Goal: Find specific page/section: Find specific page/section

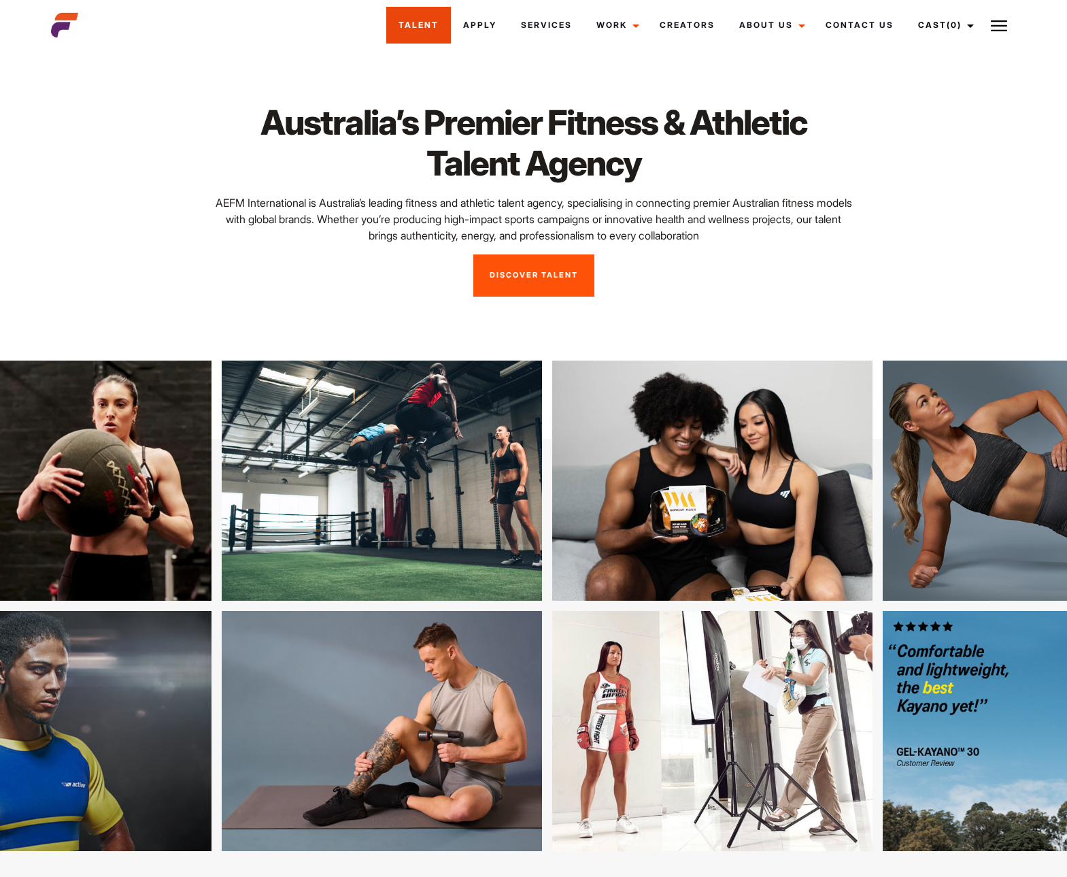
click at [416, 28] on link "Talent" at bounding box center [418, 25] width 65 height 37
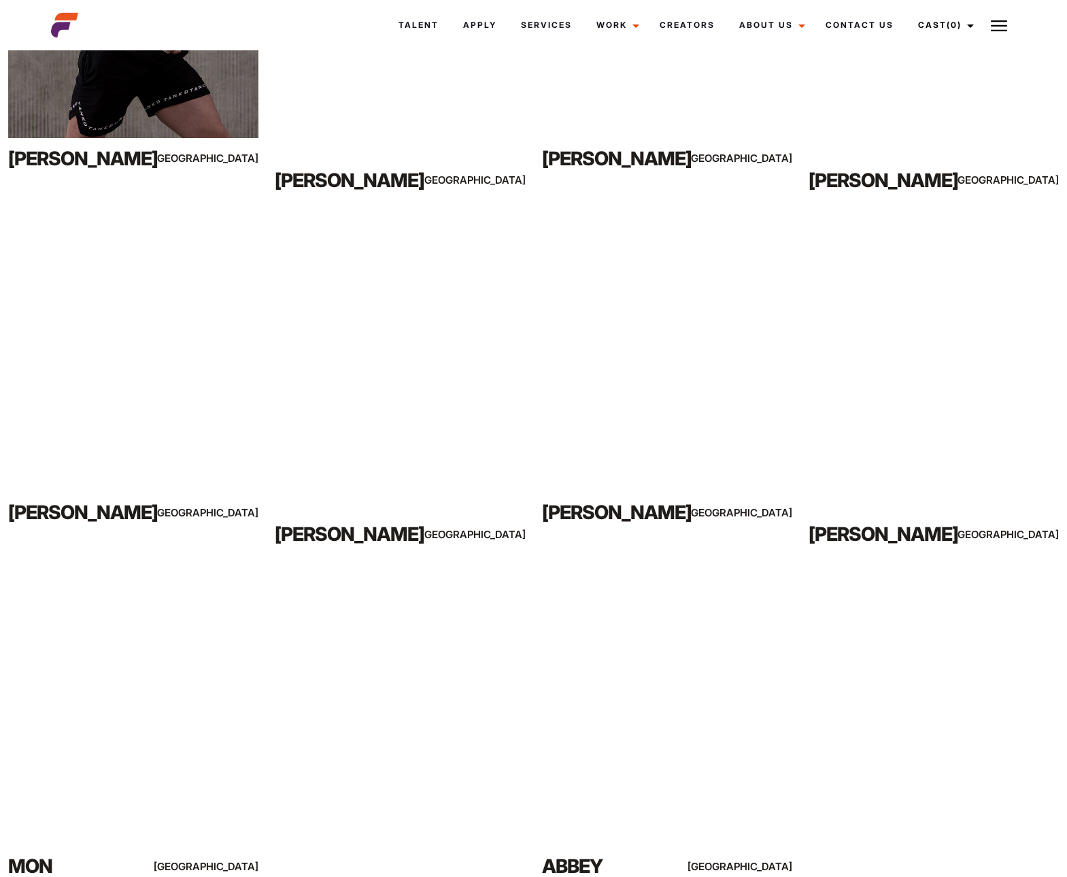
scroll to position [3311, 0]
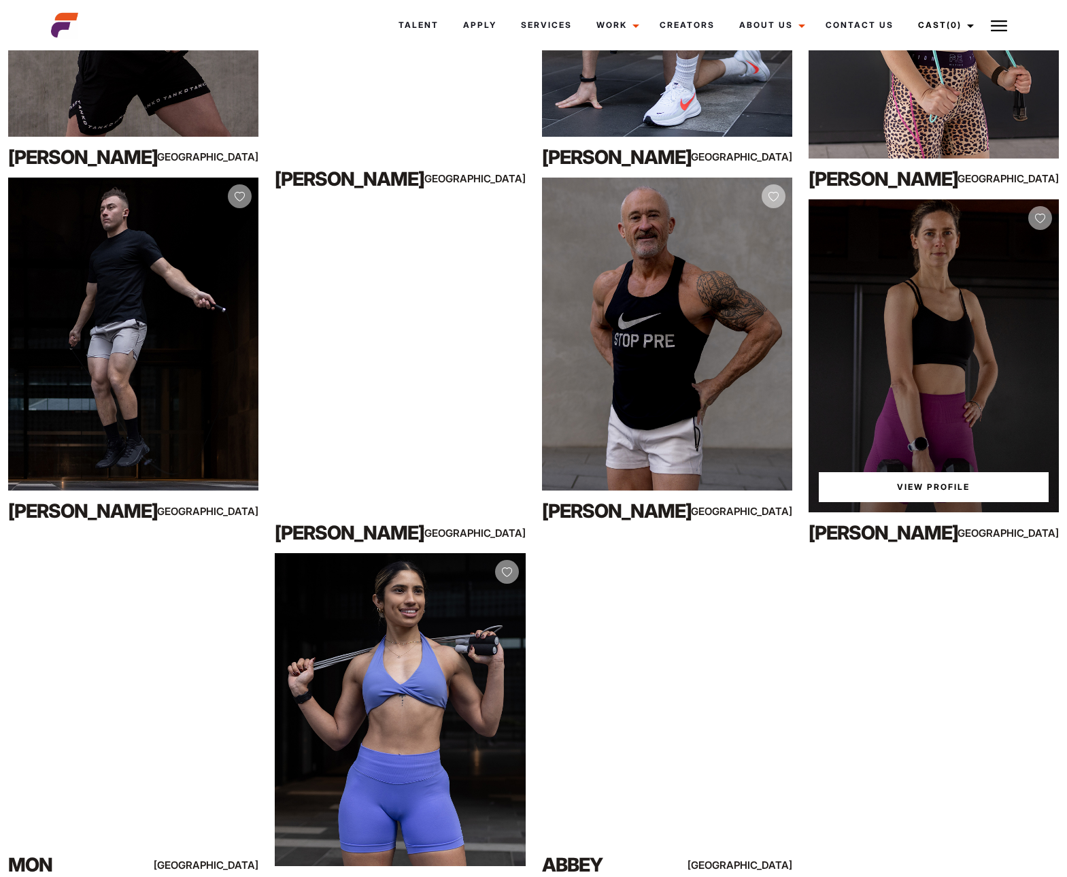
click at [937, 488] on link "View Profile" at bounding box center [934, 487] width 230 height 30
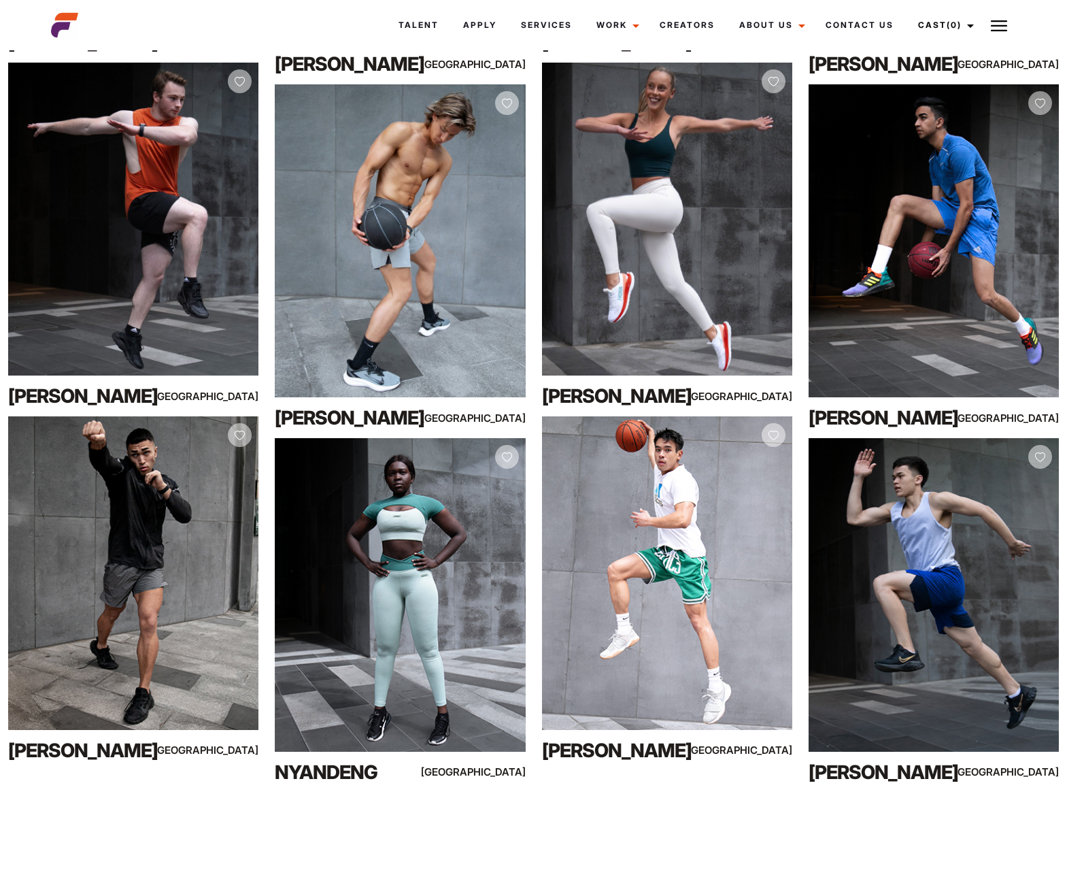
scroll to position [22892, 0]
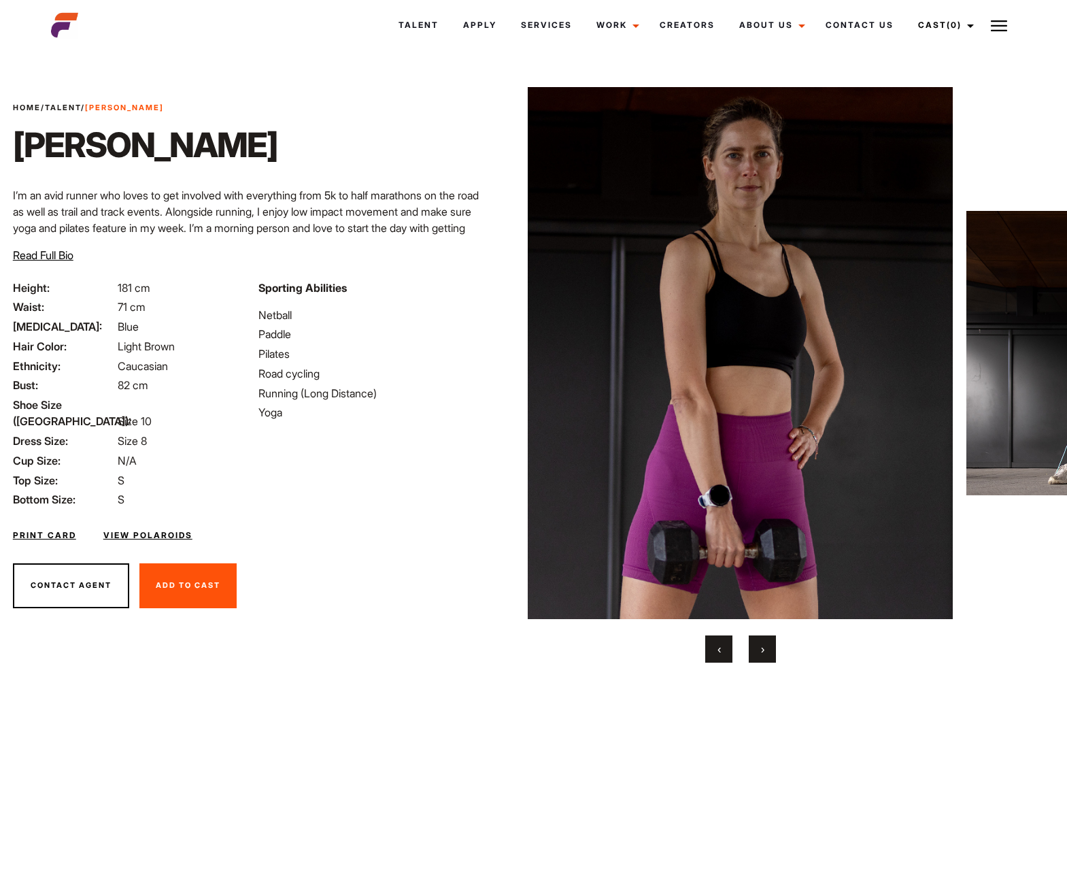
scroll to position [0, 38]
click at [763, 651] on span "›" at bounding box center [762, 649] width 3 height 14
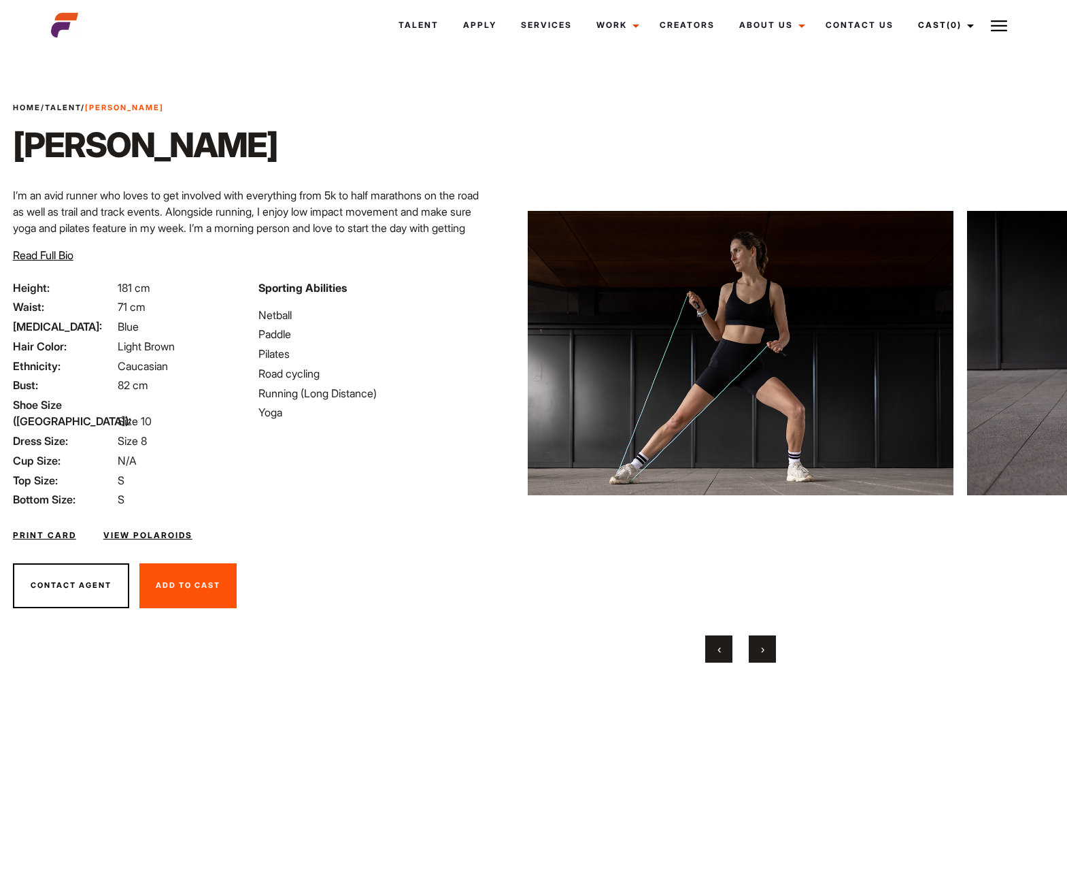
click at [763, 651] on span "›" at bounding box center [762, 649] width 3 height 14
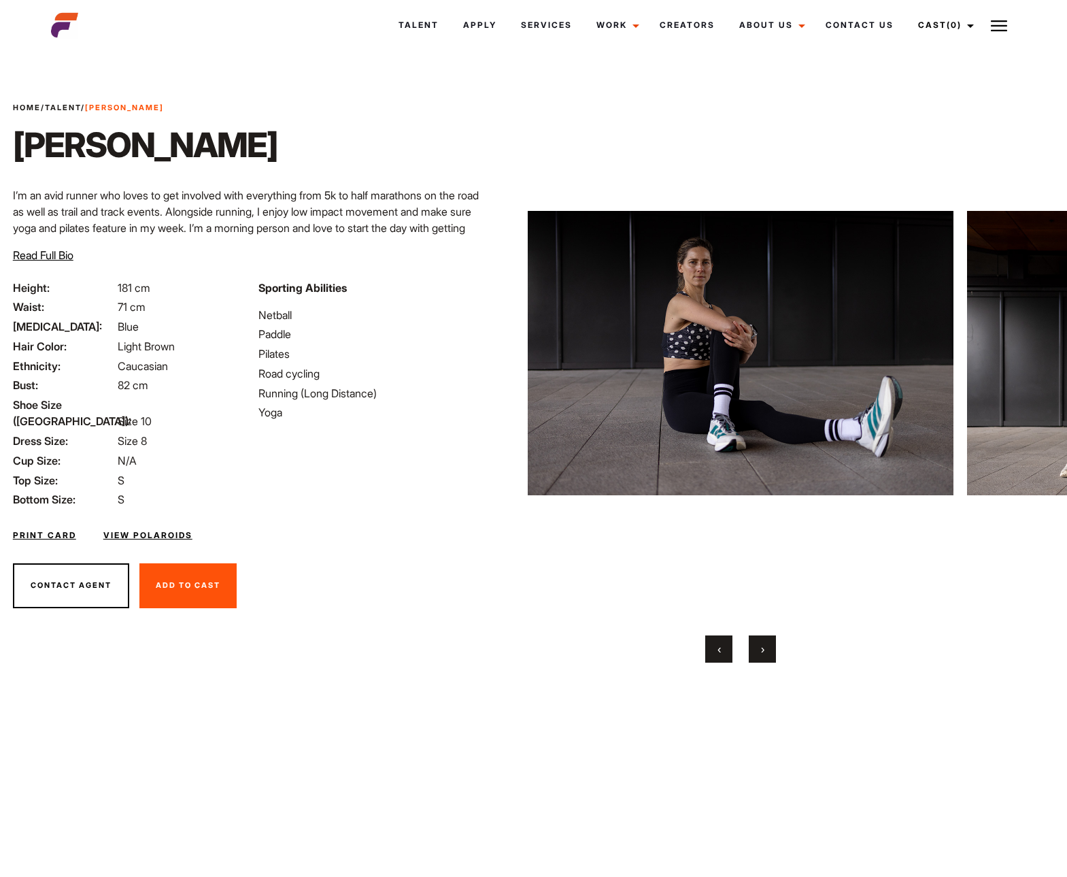
click at [763, 651] on span "›" at bounding box center [762, 649] width 3 height 14
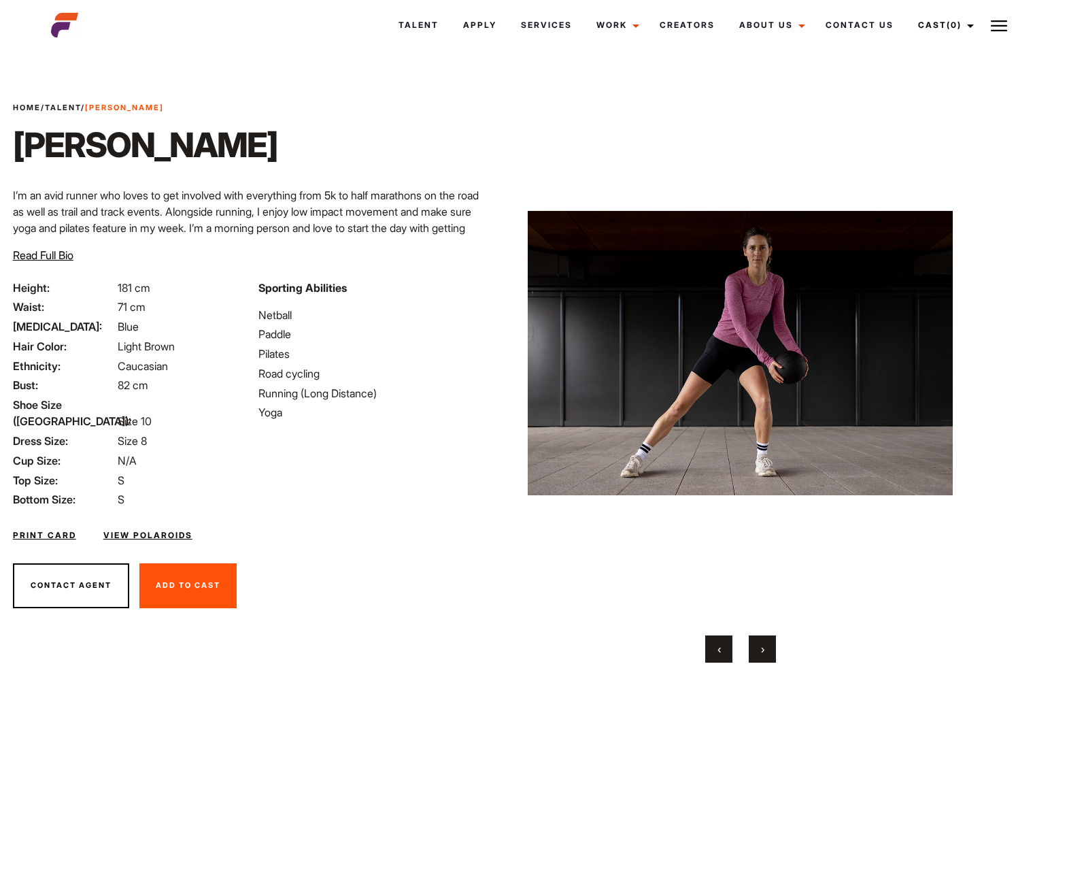
click at [763, 651] on span "›" at bounding box center [762, 649] width 3 height 14
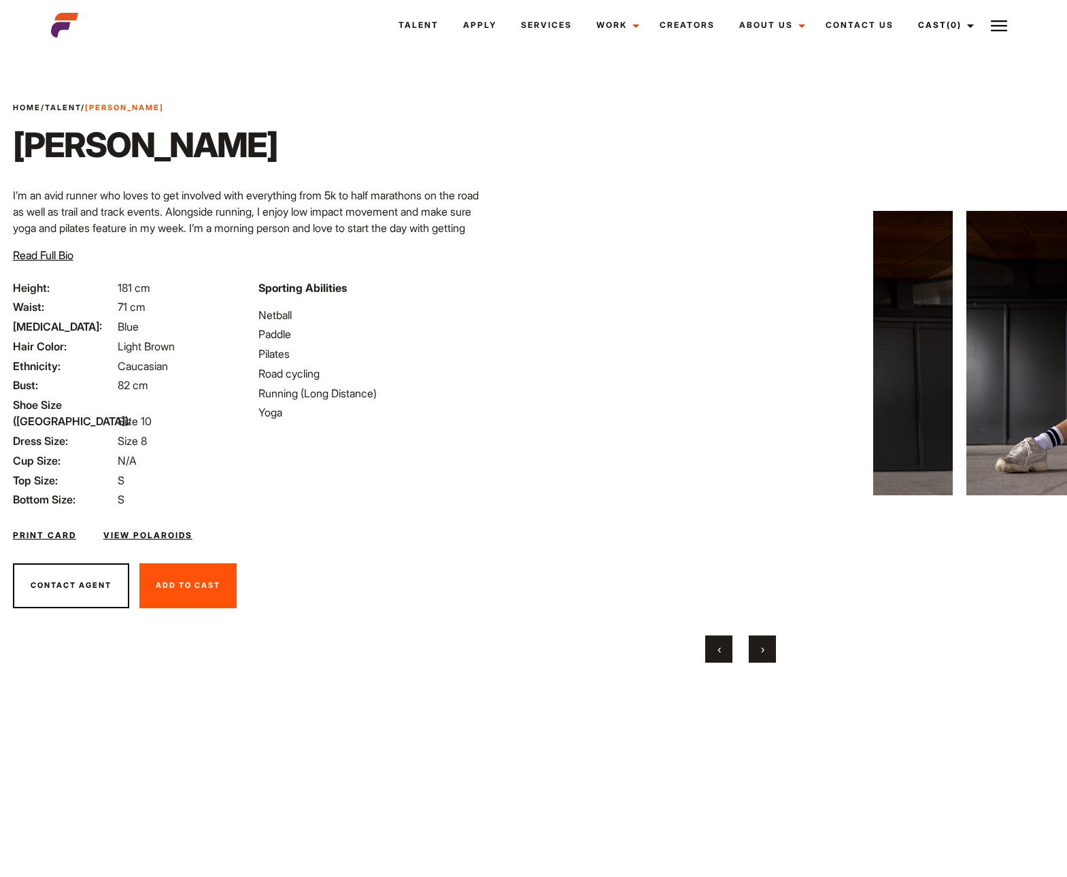
click at [763, 651] on span "›" at bounding box center [762, 649] width 3 height 14
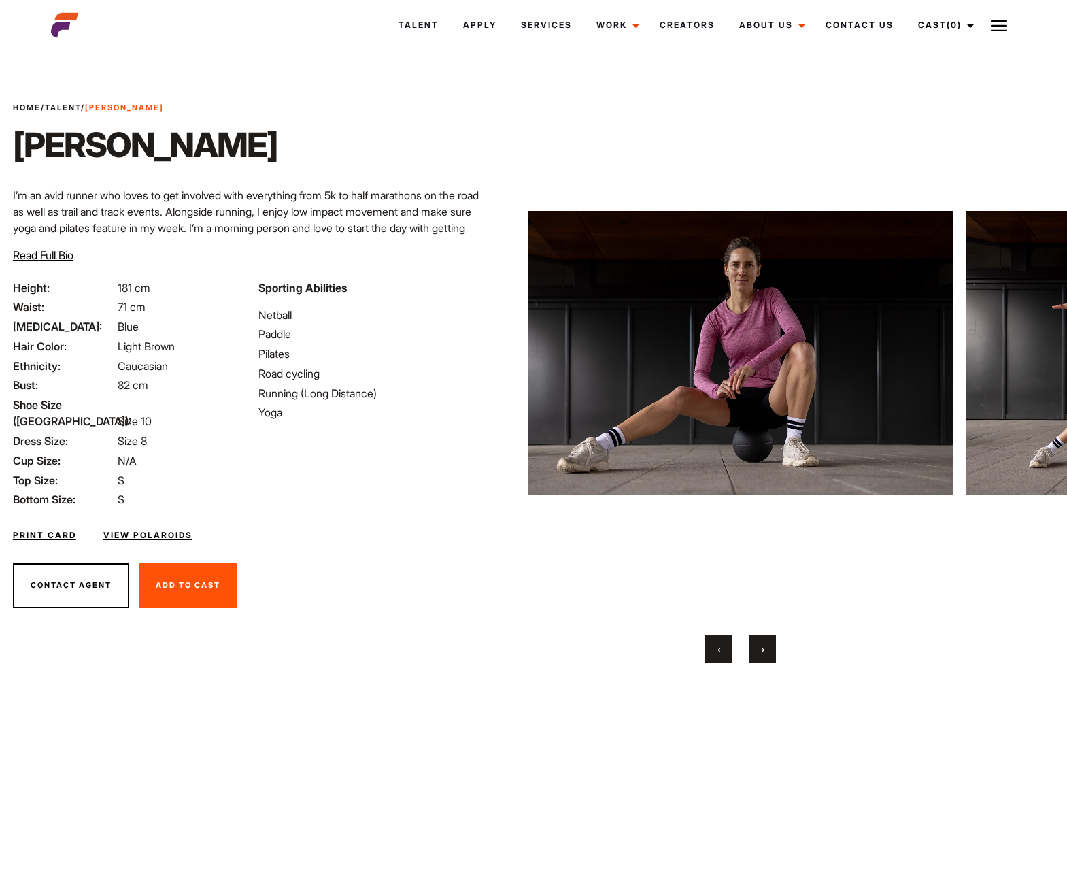
click at [763, 651] on span "›" at bounding box center [762, 649] width 3 height 14
